Goal: Task Accomplishment & Management: Manage account settings

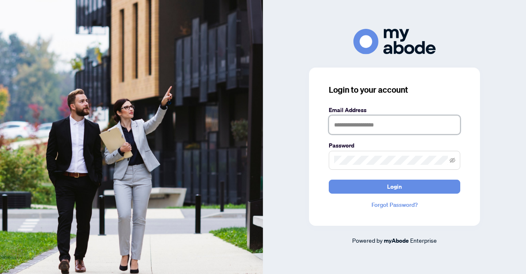
click at [344, 120] on input "text" at bounding box center [395, 124] width 132 height 19
type input "**********"
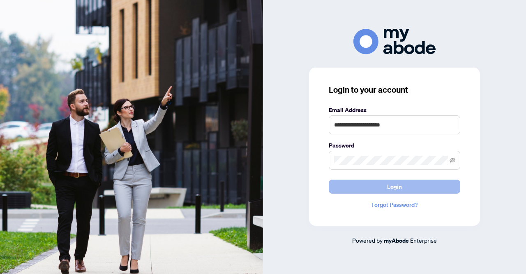
click at [331, 190] on button "Login" at bounding box center [395, 186] width 132 height 14
click at [333, 185] on button "Login" at bounding box center [395, 186] width 132 height 14
click at [333, 188] on button "Login" at bounding box center [395, 186] width 132 height 14
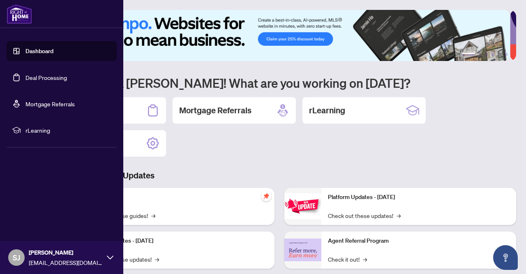
click at [37, 53] on link "Dashboard" at bounding box center [40, 50] width 28 height 7
click at [43, 52] on link "Dashboard" at bounding box center [40, 50] width 28 height 7
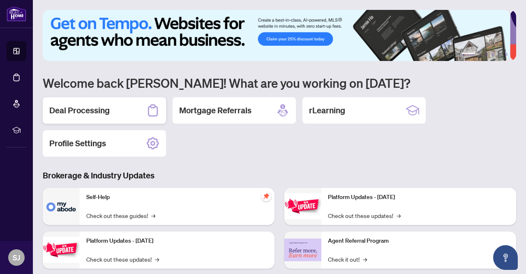
click at [93, 111] on h2 "Deal Processing" at bounding box center [79, 110] width 60 height 12
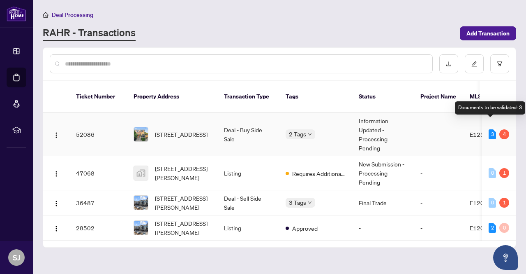
click at [489, 129] on div "3" at bounding box center [492, 134] width 7 height 10
click at [507, 125] on td "3 4" at bounding box center [499, 134] width 34 height 43
click at [392, 123] on td "Information Updated - Processing Pending" at bounding box center [383, 134] width 62 height 43
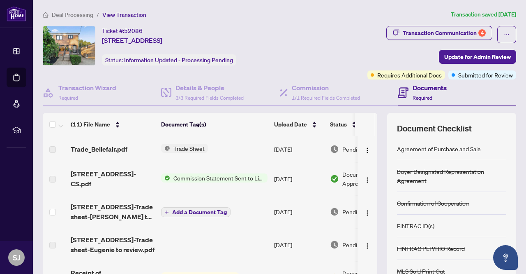
click at [241, 176] on span "Commission Statement Sent to Listing Brokerage" at bounding box center [218, 177] width 97 height 9
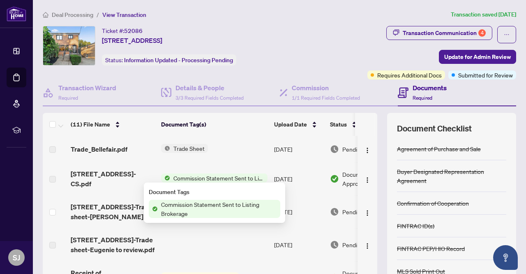
click at [210, 204] on span "Commission Statement Sent to Listing Brokerage" at bounding box center [219, 208] width 123 height 18
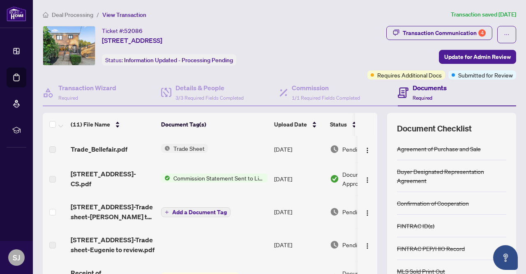
click at [240, 148] on td "Trade Sheet" at bounding box center [214, 149] width 113 height 26
click at [407, 77] on span "Requires Additional Docs" at bounding box center [410, 74] width 65 height 9
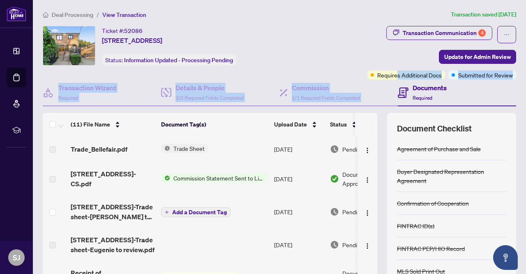
drag, startPoint x: 393, startPoint y: 74, endPoint x: 400, endPoint y: 93, distance: 20.2
click at [400, 93] on div "Ticket #: 52086 153 Bellefair Ave, Toronto, Ontario M4L 3V1, Canada Status: Inf…" at bounding box center [279, 170] width 480 height 288
click at [400, 93] on icon at bounding box center [403, 92] width 11 height 11
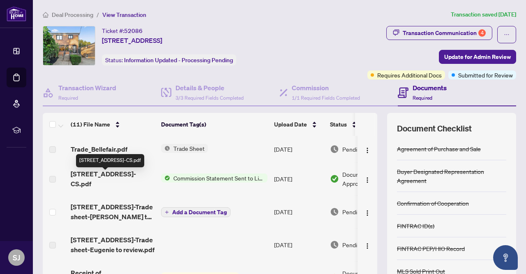
click at [128, 180] on span "153 Bellefair Ave-CS.pdf" at bounding box center [113, 179] width 84 height 20
click at [221, 176] on span "Commission Statement Sent to Listing Brokerage" at bounding box center [218, 177] width 97 height 9
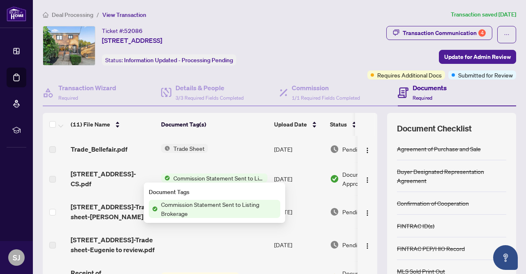
click at [221, 176] on span "Commission Statement Sent to Listing Brokerage" at bounding box center [218, 177] width 97 height 9
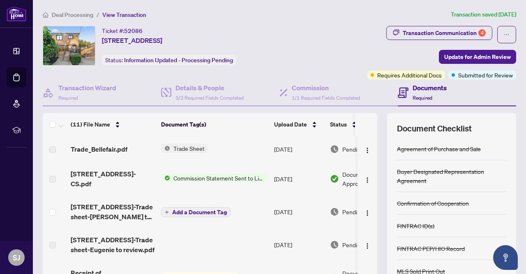
click at [221, 176] on span "Commission Statement Sent to Listing Brokerage" at bounding box center [218, 177] width 97 height 9
click at [307, 178] on td "Sep/25/2025" at bounding box center [299, 178] width 56 height 33
click at [364, 177] on img "button" at bounding box center [367, 179] width 7 height 7
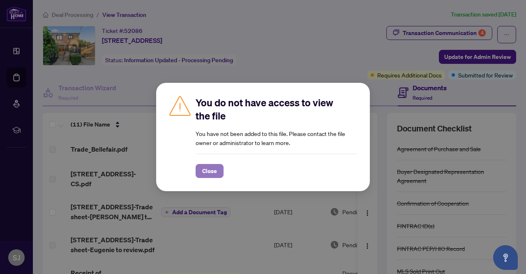
click at [213, 172] on span "Close" at bounding box center [209, 170] width 15 height 13
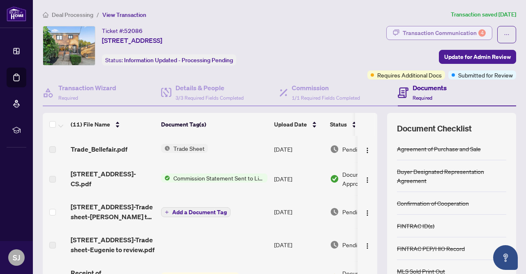
click at [442, 32] on div "Transaction Communication 4" at bounding box center [444, 32] width 83 height 13
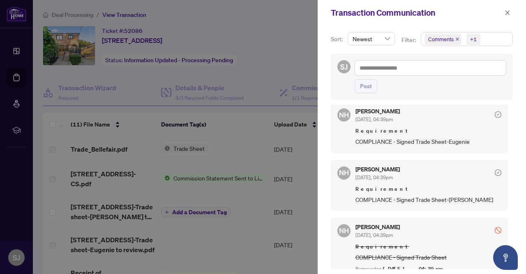
scroll to position [57, 0]
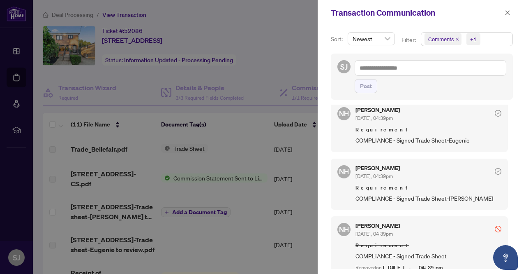
click at [424, 179] on div "Nazia Hossain Sep/25/2025, 04:39pm Requirement COMPLIANCE - Signed Trade Sheet-…" at bounding box center [429, 184] width 146 height 38
click at [420, 195] on span "COMPLIANCE - Signed Trade Sheet-Sam" at bounding box center [429, 197] width 146 height 9
click at [449, 210] on div "EE Eugenie Eckler Sep/26/2025, 09:02am I have signed my trade sheet NH Nazia Ho…" at bounding box center [422, 186] width 182 height 164
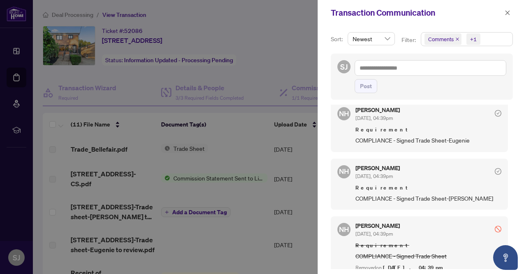
click at [341, 169] on span "NH" at bounding box center [344, 171] width 10 height 11
drag, startPoint x: 341, startPoint y: 169, endPoint x: 511, endPoint y: 179, distance: 170.1
click at [511, 179] on div "Sort: Newest Filter: Comments +1 SJ Post EE Eugenie Eckler Sep/26/2025, 09:02am…" at bounding box center [422, 150] width 209 height 248
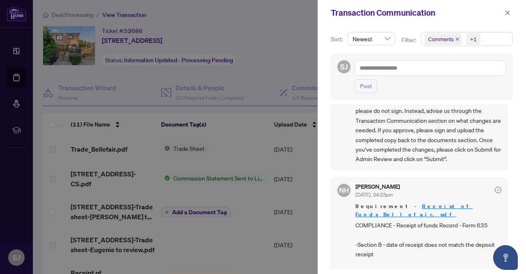
scroll to position [503, 0]
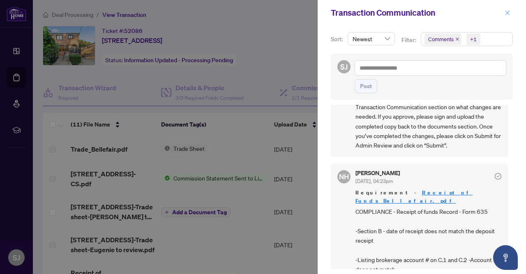
click at [507, 14] on icon "close" at bounding box center [508, 12] width 5 height 5
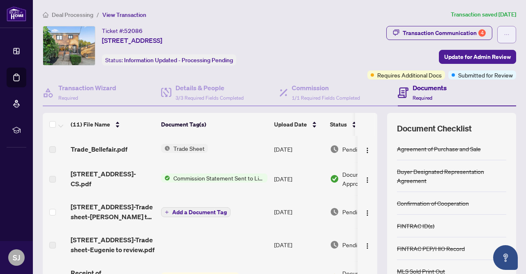
click at [504, 33] on icon "ellipsis" at bounding box center [507, 35] width 6 height 6
click at [428, 59] on div "Transaction Communication 4 Update for Admin Review Requires Additional Docs Su…" at bounding box center [410, 52] width 213 height 53
click at [490, 88] on div "Documents Required" at bounding box center [457, 92] width 118 height 27
click at [307, 91] on h4 "Commission" at bounding box center [326, 88] width 68 height 10
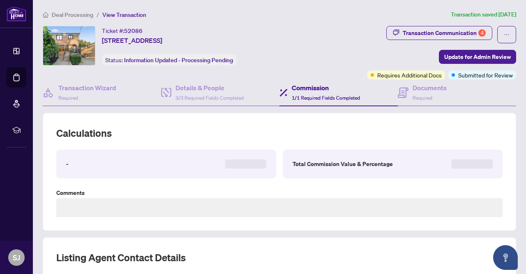
type textarea "**********"
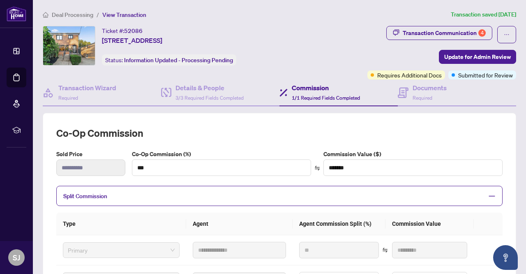
click at [340, 58] on div "Transaction Communication 4 Update for Admin Review Requires Additional Docs Su…" at bounding box center [410, 52] width 213 height 53
click at [413, 95] on span "Required" at bounding box center [423, 98] width 20 height 6
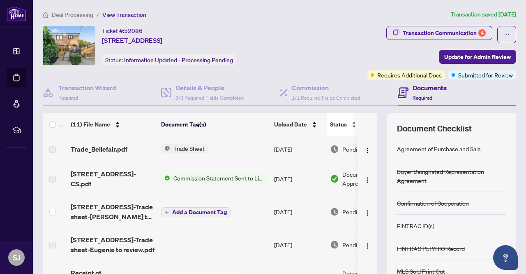
click at [338, 126] on span "Status" at bounding box center [338, 124] width 17 height 9
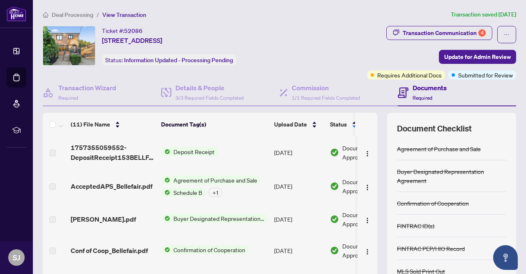
scroll to position [19, 0]
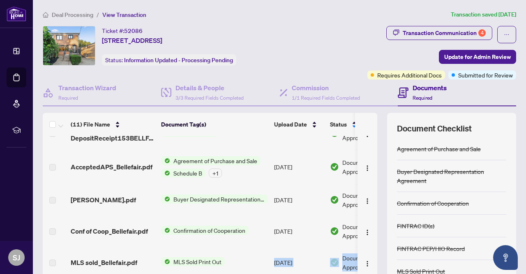
drag, startPoint x: 271, startPoint y: 271, endPoint x: 351, endPoint y: 265, distance: 79.6
click at [351, 265] on tr "MLS sold_Bellefair.pdf MLS Sold Print Out Sep/08/2025 Document Approved" at bounding box center [230, 261] width 374 height 31
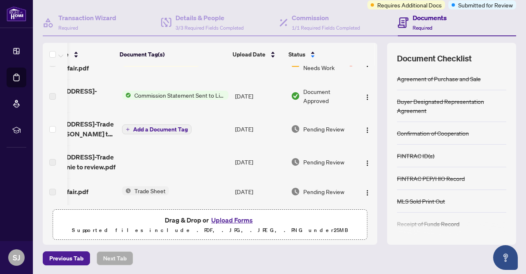
scroll to position [216, 48]
click at [145, 189] on span "Trade Sheet" at bounding box center [150, 190] width 38 height 9
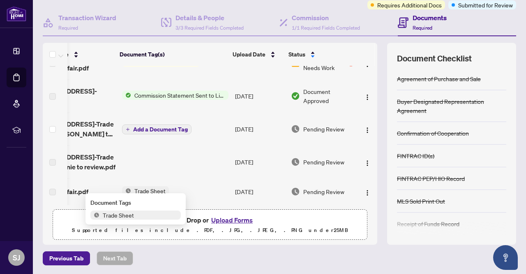
click at [133, 216] on span "Trade Sheet" at bounding box center [119, 214] width 38 height 9
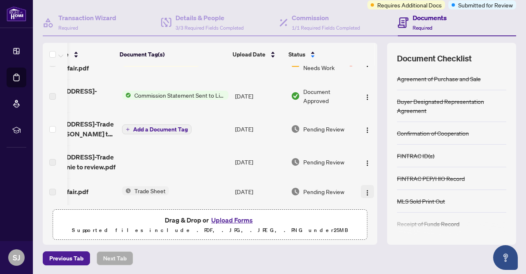
click at [364, 189] on img "button" at bounding box center [367, 192] width 7 height 7
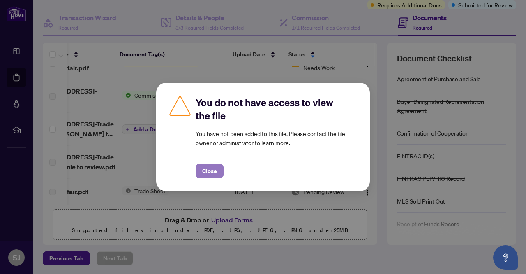
click at [208, 176] on span "Close" at bounding box center [209, 170] width 15 height 13
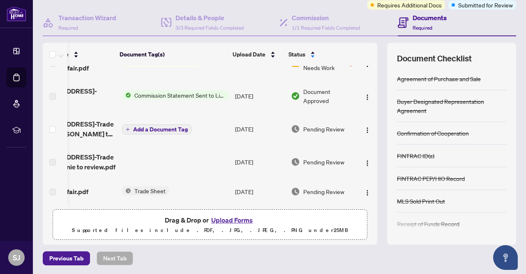
click at [148, 186] on span "Trade Sheet" at bounding box center [150, 190] width 38 height 9
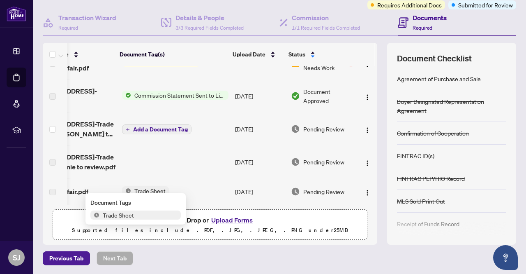
click at [148, 186] on span "Trade Sheet" at bounding box center [150, 190] width 38 height 9
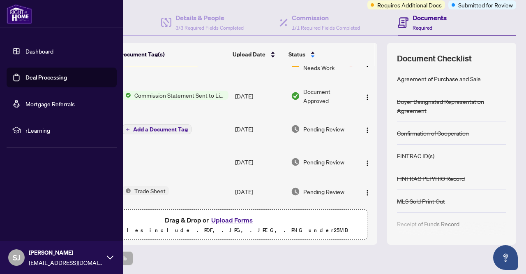
click at [59, 81] on link "Deal Processing" at bounding box center [47, 77] width 42 height 7
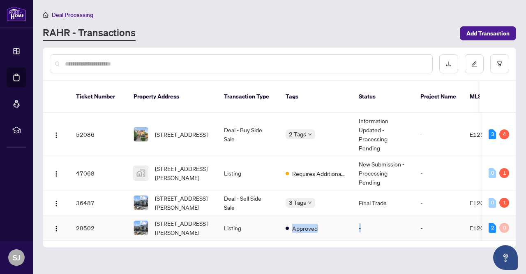
drag, startPoint x: 279, startPoint y: 230, endPoint x: 403, endPoint y: 222, distance: 124.1
click at [403, 222] on tr "28502 211-680 Gordon St, Whitby, Ontario L1N 0L2, Canada Listing Approved - - E…" at bounding box center [449, 227] width 812 height 25
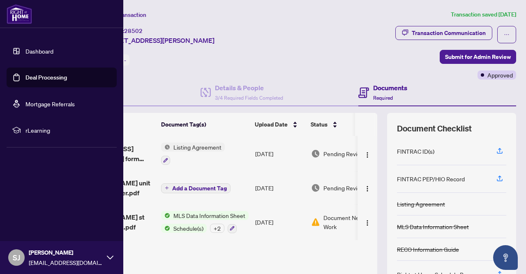
click at [41, 51] on link "Dashboard" at bounding box center [40, 50] width 28 height 7
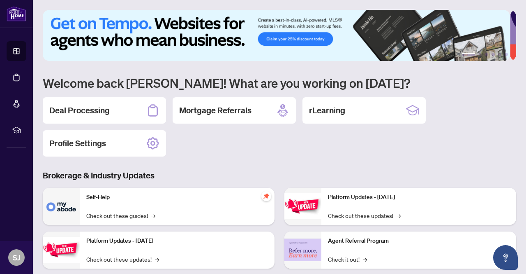
click at [215, 162] on div "1 2 3 4 5 6 Welcome back Sam! What are you working on today? Deal Processing Mo…" at bounding box center [280, 189] width 474 height 358
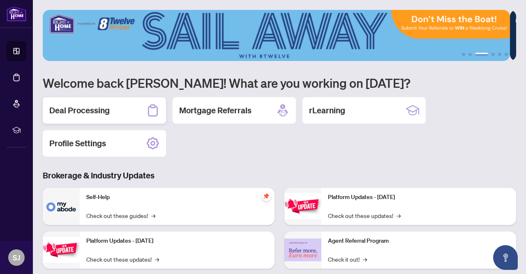
click at [104, 109] on h2 "Deal Processing" at bounding box center [79, 110] width 60 height 12
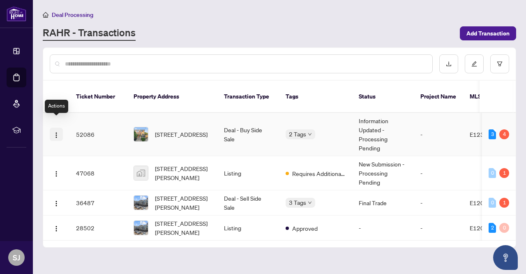
click at [57, 132] on img "button" at bounding box center [56, 135] width 7 height 7
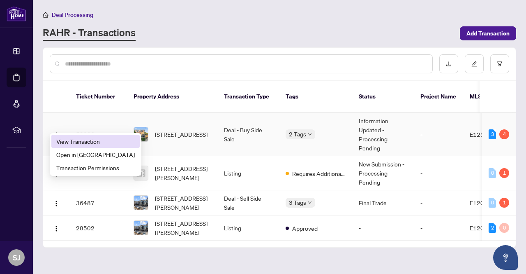
click at [79, 140] on span "View Transaction" at bounding box center [95, 141] width 79 height 9
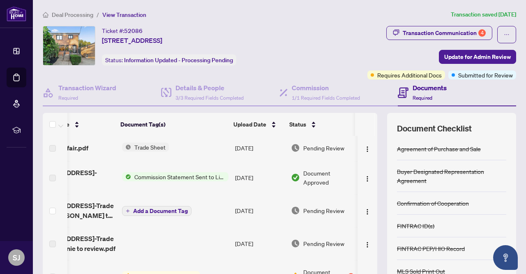
scroll to position [0, 41]
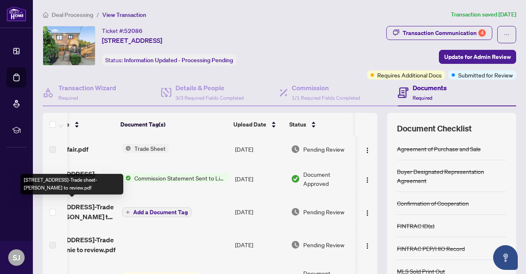
click at [90, 206] on span "153 Bellefair Ave-Trade sheet-Sam to review.pdf" at bounding box center [74, 212] width 84 height 20
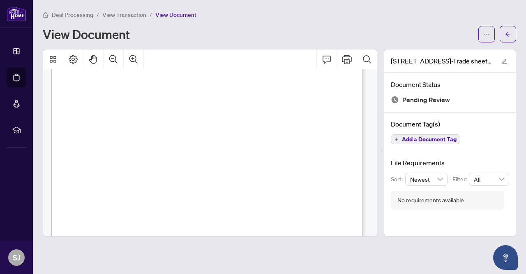
scroll to position [199, 0]
click at [350, 59] on icon "Print" at bounding box center [347, 59] width 10 height 10
click at [508, 32] on icon "arrow-left" at bounding box center [509, 34] width 6 height 6
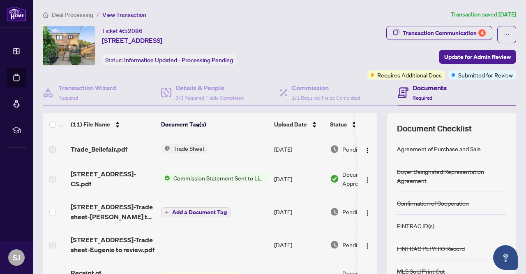
scroll to position [70, 0]
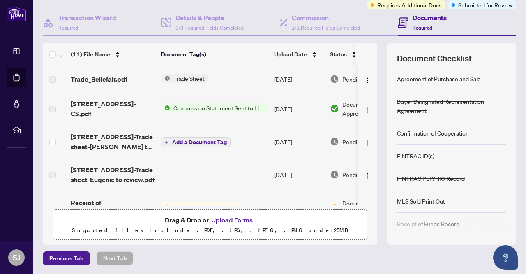
click at [227, 221] on button "Upload Forms" at bounding box center [232, 219] width 46 height 11
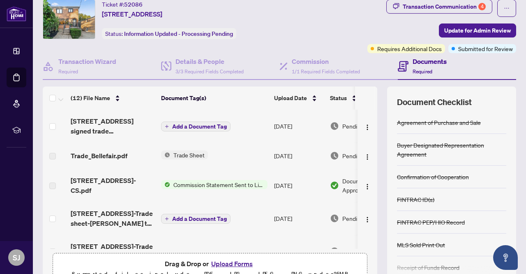
scroll to position [27, 0]
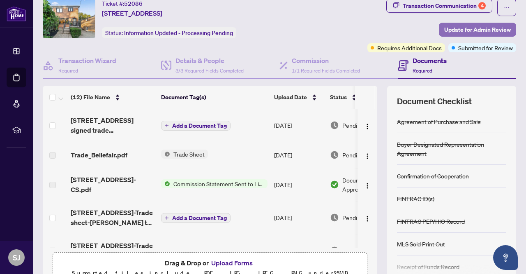
click at [449, 26] on span "Update for Admin Review" at bounding box center [478, 29] width 67 height 13
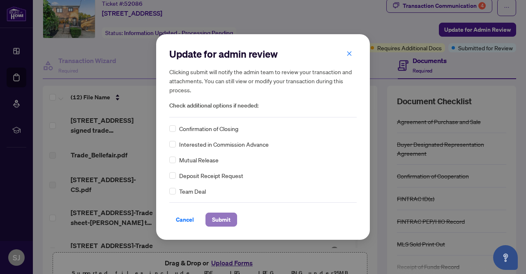
click at [220, 216] on span "Submit" at bounding box center [221, 219] width 19 height 13
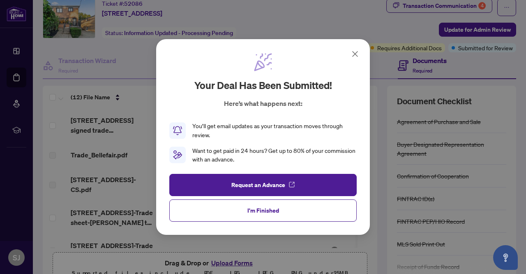
click at [220, 216] on button "I'm Finished" at bounding box center [263, 210] width 188 height 22
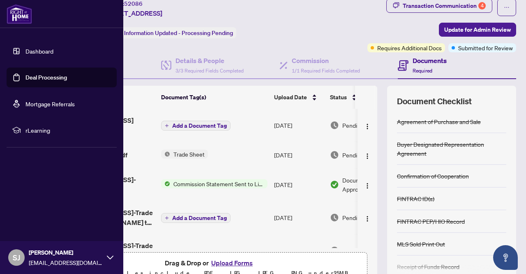
click at [65, 246] on div "SJ Sam Jahshan sjahshan1963@gmail.com" at bounding box center [61, 257] width 123 height 33
click at [38, 208] on span "Logout" at bounding box center [33, 208] width 19 height 13
